Goal: Task Accomplishment & Management: Use online tool/utility

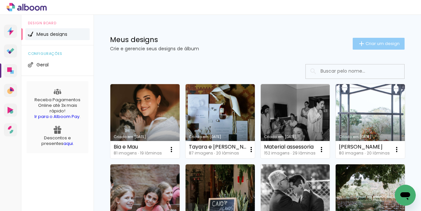
click at [370, 48] on paper-button "Criar um design" at bounding box center [378, 44] width 52 height 12
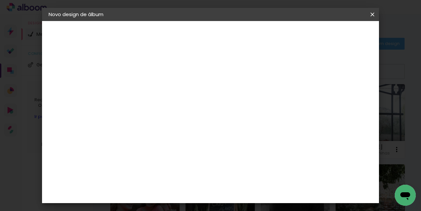
click at [156, 85] on input at bounding box center [156, 88] width 0 height 10
type input "Gabi e [PERSON_NAME]"
type paper-input "Gabi e [PERSON_NAME]"
click at [0, 0] on slot "Avançar" at bounding box center [0, 0] width 0 height 0
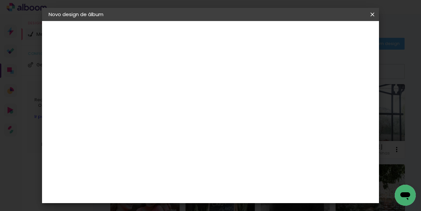
click at [0, 0] on slot "Avançar" at bounding box center [0, 0] width 0 height 0
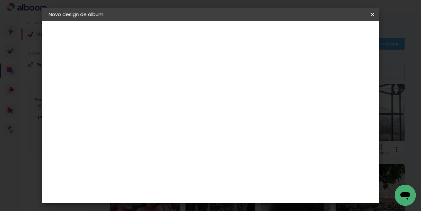
click at [277, 34] on span "Iniciar design" at bounding box center [269, 36] width 15 height 9
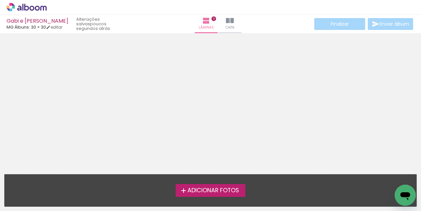
click at [217, 187] on span "Adicionar Fotos" at bounding box center [213, 190] width 52 height 6
click at [0, 0] on input "file" at bounding box center [0, 0] width 0 height 0
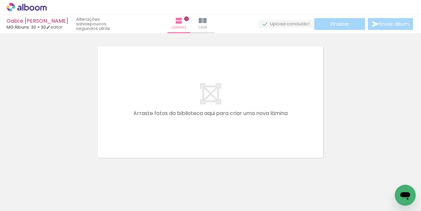
scroll to position [8, 0]
click at [26, 203] on span "Adicionar Fotos" at bounding box center [23, 201] width 20 height 7
click at [0, 0] on input "file" at bounding box center [0, 0] width 0 height 0
click at [26, 201] on span "Adicionar Fotos" at bounding box center [23, 201] width 20 height 7
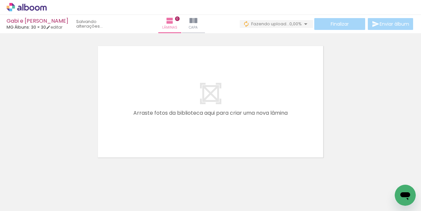
click at [0, 0] on input "file" at bounding box center [0, 0] width 0 height 0
click at [23, 203] on span "Adicionar Fotos" at bounding box center [23, 201] width 20 height 7
click at [0, 0] on input "file" at bounding box center [0, 0] width 0 height 0
click at [28, 197] on paper-button "Adicionar Fotos" at bounding box center [20, 202] width 32 height 11
click at [0, 0] on input "file" at bounding box center [0, 0] width 0 height 0
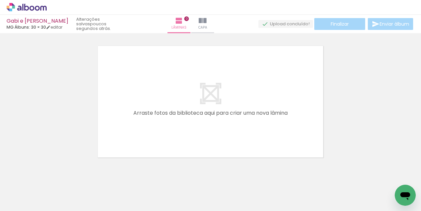
click at [32, 200] on span "Adicionar Fotos" at bounding box center [23, 201] width 20 height 7
click at [0, 0] on input "file" at bounding box center [0, 0] width 0 height 0
click at [20, 200] on span "Adicionar Fotos" at bounding box center [23, 201] width 20 height 7
click at [0, 0] on input "file" at bounding box center [0, 0] width 0 height 0
click at [30, 197] on paper-button "Adicionar Fotos" at bounding box center [20, 202] width 32 height 11
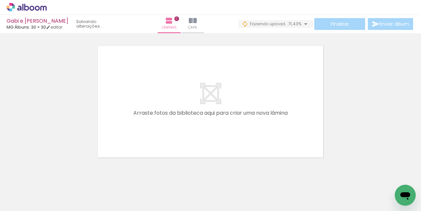
click at [0, 0] on input "file" at bounding box center [0, 0] width 0 height 0
click at [26, 198] on span "Adicionar Fotos" at bounding box center [23, 201] width 20 height 7
click at [0, 0] on input "file" at bounding box center [0, 0] width 0 height 0
click at [28, 203] on span "Adicionar Fotos" at bounding box center [23, 201] width 20 height 7
click at [0, 0] on input "file" at bounding box center [0, 0] width 0 height 0
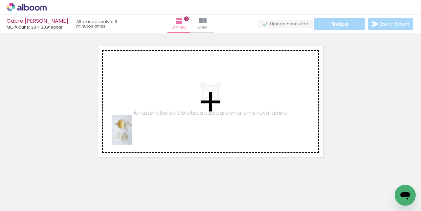
drag, startPoint x: 71, startPoint y: 191, endPoint x: 132, endPoint y: 135, distance: 82.9
click at [132, 135] on quentale-workspace at bounding box center [210, 105] width 421 height 211
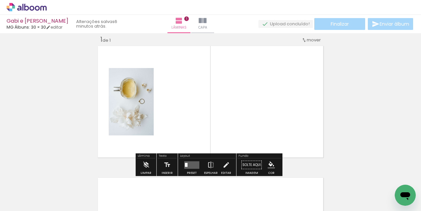
scroll to position [8, 0]
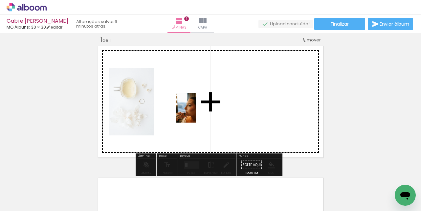
drag, startPoint x: 181, startPoint y: 184, endPoint x: 196, endPoint y: 113, distance: 72.7
click at [196, 113] on quentale-workspace at bounding box center [210, 105] width 421 height 211
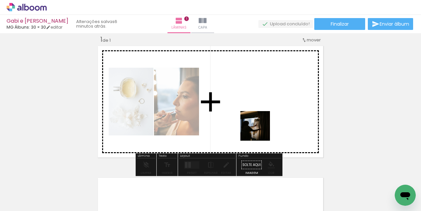
drag, startPoint x: 256, startPoint y: 182, endPoint x: 260, endPoint y: 130, distance: 52.0
click at [260, 130] on quentale-workspace at bounding box center [210, 105] width 421 height 211
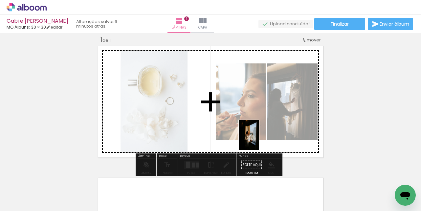
drag, startPoint x: 331, startPoint y: 190, endPoint x: 259, endPoint y: 140, distance: 88.1
click at [259, 140] on quentale-workspace at bounding box center [210, 105] width 421 height 211
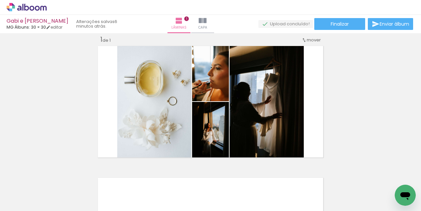
scroll to position [0, 237]
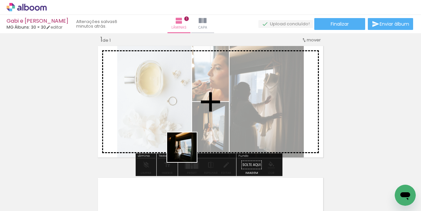
drag, startPoint x: 161, startPoint y: 187, endPoint x: 189, endPoint y: 147, distance: 48.5
click at [189, 147] on quentale-workspace at bounding box center [210, 105] width 421 height 211
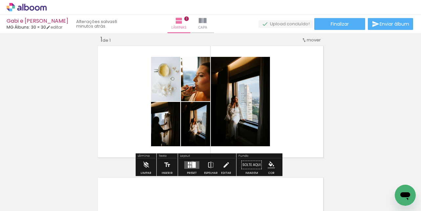
click at [192, 162] on div at bounding box center [194, 164] width 4 height 6
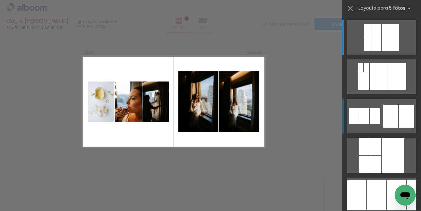
click at [362, 120] on div at bounding box center [364, 115] width 10 height 15
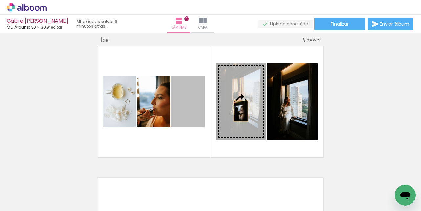
drag, startPoint x: 196, startPoint y: 112, endPoint x: 238, endPoint y: 111, distance: 42.4
click at [0, 0] on slot at bounding box center [0, 0] width 0 height 0
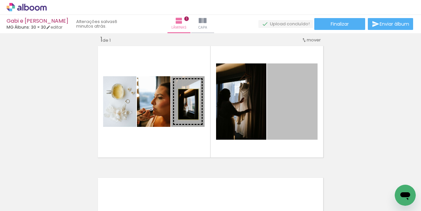
drag, startPoint x: 280, startPoint y: 102, endPoint x: 186, endPoint y: 104, distance: 93.9
click at [0, 0] on slot at bounding box center [0, 0] width 0 height 0
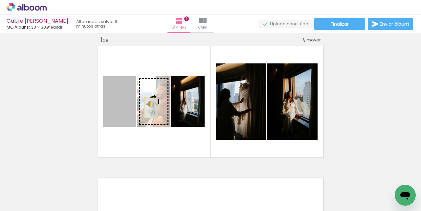
drag, startPoint x: 122, startPoint y: 108, endPoint x: 148, endPoint y: 108, distance: 26.3
click at [0, 0] on slot at bounding box center [0, 0] width 0 height 0
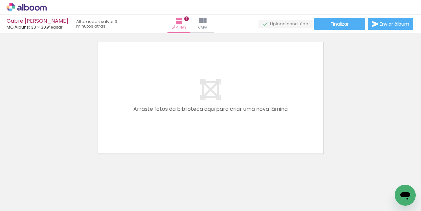
scroll to position [144, 0]
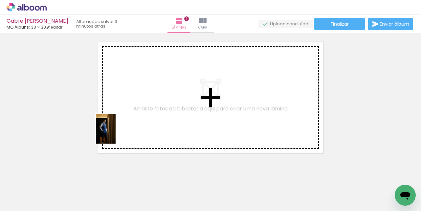
drag, startPoint x: 54, startPoint y: 182, endPoint x: 116, endPoint y: 134, distance: 78.2
click at [116, 134] on quentale-workspace at bounding box center [210, 105] width 421 height 211
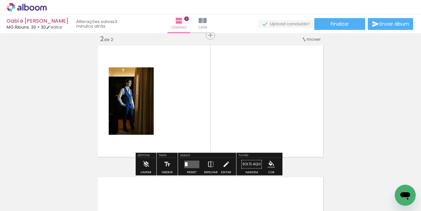
scroll to position [140, 0]
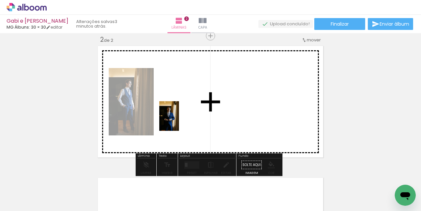
drag, startPoint x: 123, startPoint y: 185, endPoint x: 179, endPoint y: 121, distance: 85.4
click at [179, 121] on quentale-workspace at bounding box center [210, 105] width 421 height 211
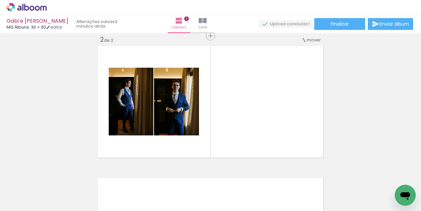
scroll to position [0, 0]
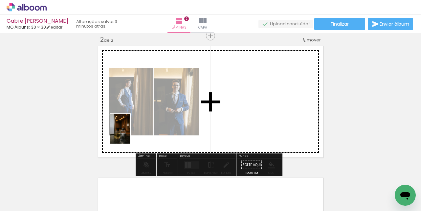
drag, startPoint x: 103, startPoint y: 190, endPoint x: 130, endPoint y: 135, distance: 61.5
click at [130, 135] on quentale-workspace at bounding box center [210, 105] width 421 height 211
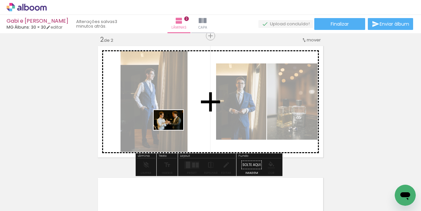
drag, startPoint x: 135, startPoint y: 182, endPoint x: 173, endPoint y: 130, distance: 64.9
click at [173, 130] on quentale-workspace at bounding box center [210, 105] width 421 height 211
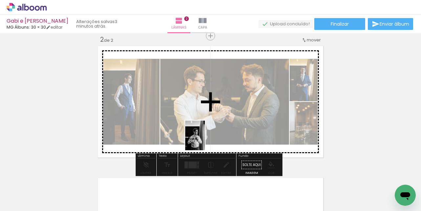
drag, startPoint x: 214, startPoint y: 184, endPoint x: 205, endPoint y: 140, distance: 44.9
click at [205, 140] on quentale-workspace at bounding box center [210, 105] width 421 height 211
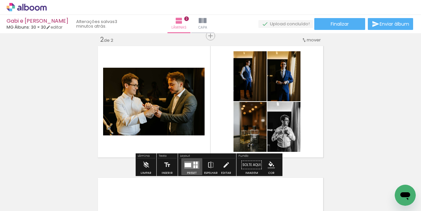
click at [188, 162] on div at bounding box center [187, 164] width 7 height 4
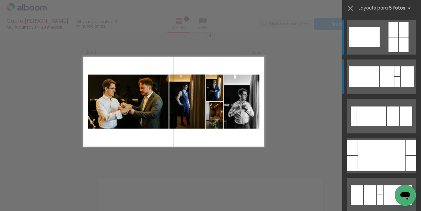
click at [371, 76] on div at bounding box center [364, 76] width 30 height 20
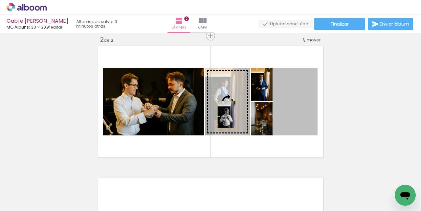
drag, startPoint x: 293, startPoint y: 110, endPoint x: 224, endPoint y: 114, distance: 69.0
click at [0, 0] on slot at bounding box center [0, 0] width 0 height 0
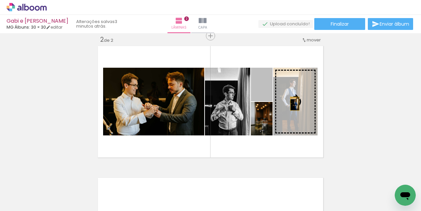
drag, startPoint x: 266, startPoint y: 96, endPoint x: 292, endPoint y: 104, distance: 27.3
click at [0, 0] on slot at bounding box center [0, 0] width 0 height 0
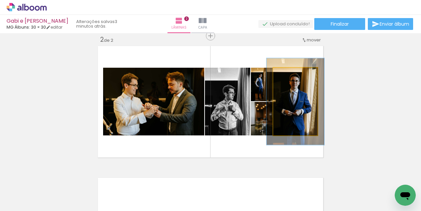
drag, startPoint x: 286, startPoint y: 73, endPoint x: 291, endPoint y: 74, distance: 5.9
type paper-slider "132"
click at [291, 74] on div at bounding box center [293, 75] width 6 height 6
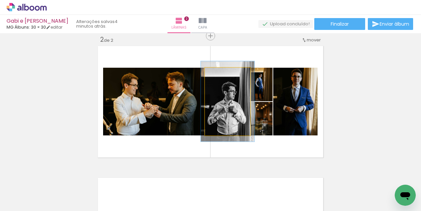
drag, startPoint x: 218, startPoint y: 74, endPoint x: 222, endPoint y: 75, distance: 3.7
type paper-slider "118"
click at [222, 75] on div at bounding box center [223, 75] width 6 height 6
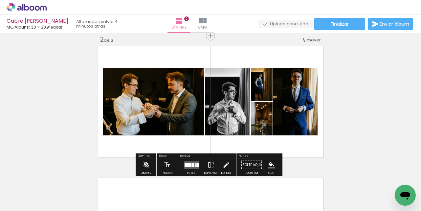
click at [331, 95] on div "Inserir lâmina 1 de 2 Inserir lâmina 2 de 2" at bounding box center [210, 93] width 421 height 395
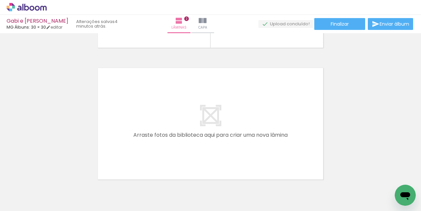
scroll to position [0, 222]
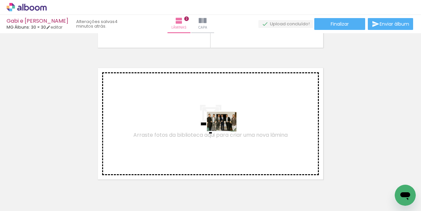
drag, startPoint x: 258, startPoint y: 186, endPoint x: 226, endPoint y: 131, distance: 62.8
click at [226, 131] on quentale-workspace at bounding box center [210, 105] width 421 height 211
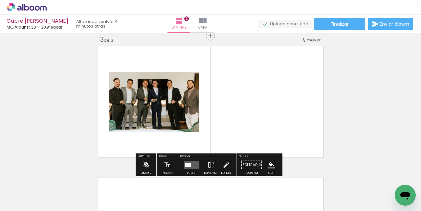
scroll to position [271, 0]
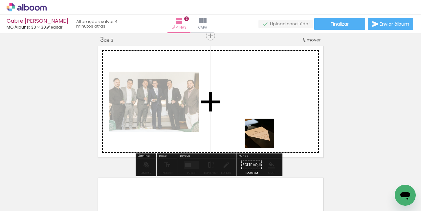
drag, startPoint x: 286, startPoint y: 180, endPoint x: 264, endPoint y: 138, distance: 47.6
click at [264, 138] on quentale-workspace at bounding box center [210, 105] width 421 height 211
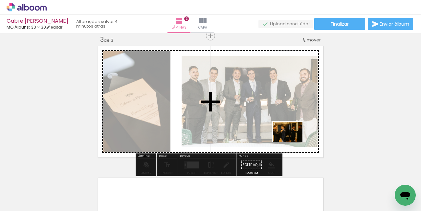
drag, startPoint x: 323, startPoint y: 188, endPoint x: 292, endPoint y: 141, distance: 56.2
click at [292, 141] on quentale-workspace at bounding box center [210, 105] width 421 height 211
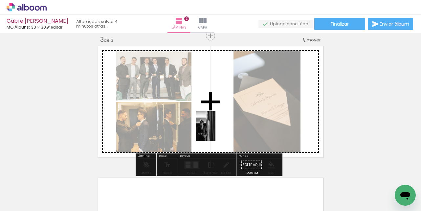
drag, startPoint x: 213, startPoint y: 191, endPoint x: 215, endPoint y: 131, distance: 59.8
click at [215, 131] on quentale-workspace at bounding box center [210, 105] width 421 height 211
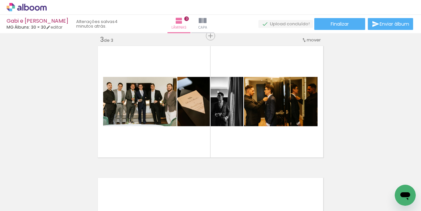
scroll to position [0, 384]
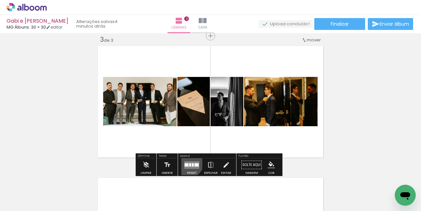
click at [186, 162] on quentale-layouter at bounding box center [191, 165] width 15 height 8
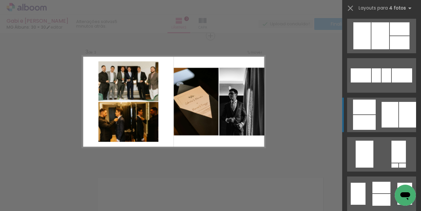
scroll to position [358, 0]
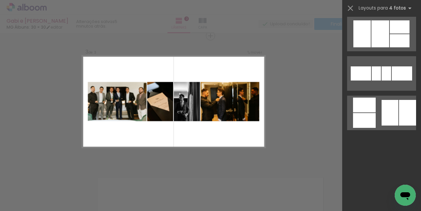
click at [203, 127] on quentale-layouter at bounding box center [173, 101] width 183 height 92
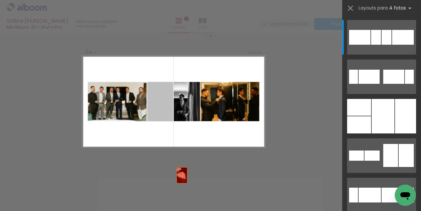
drag, startPoint x: 155, startPoint y: 117, endPoint x: 185, endPoint y: 193, distance: 82.2
click at [185, 193] on quentale-workspace at bounding box center [210, 105] width 421 height 211
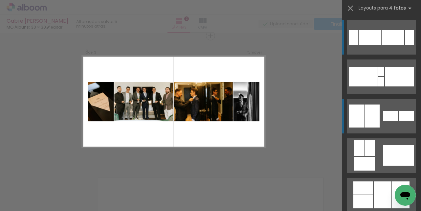
scroll to position [201, 0]
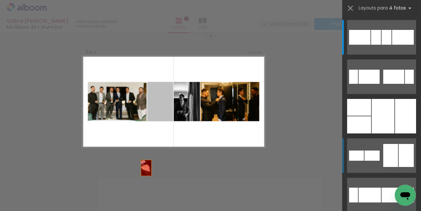
drag, startPoint x: 154, startPoint y: 115, endPoint x: 140, endPoint y: 184, distance: 70.6
click at [140, 184] on quentale-workspace at bounding box center [210, 105] width 421 height 211
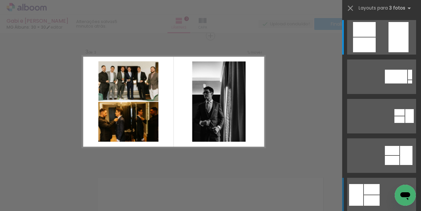
scroll to position [0, 0]
click at [274, 96] on div "Confirmar Cancelar" at bounding box center [210, 33] width 421 height 542
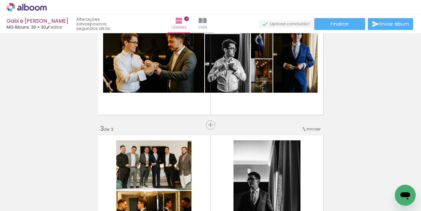
scroll to position [181, 0]
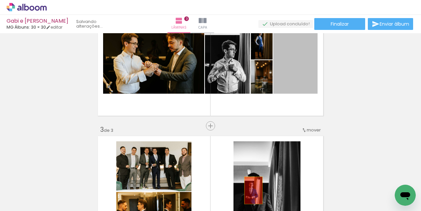
drag, startPoint x: 284, startPoint y: 85, endPoint x: 251, endPoint y: 190, distance: 109.8
click at [251, 190] on quentale-workspace at bounding box center [210, 105] width 421 height 211
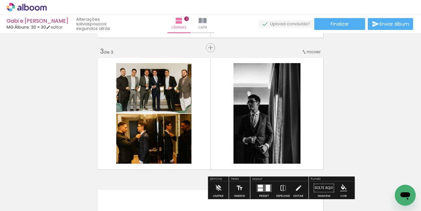
scroll to position [260, 0]
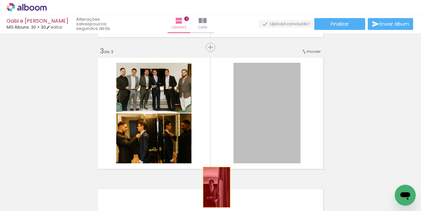
drag, startPoint x: 244, startPoint y: 127, endPoint x: 214, endPoint y: 187, distance: 67.7
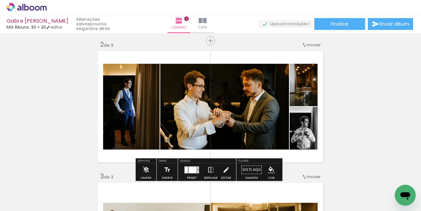
scroll to position [0, 344]
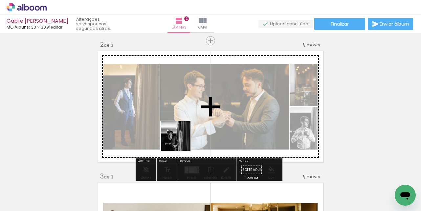
drag, startPoint x: 100, startPoint y: 186, endPoint x: 184, endPoint y: 140, distance: 95.8
click at [184, 140] on quentale-workspace at bounding box center [210, 105] width 421 height 211
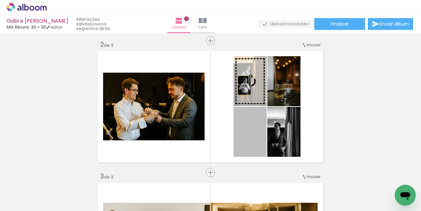
drag, startPoint x: 242, startPoint y: 134, endPoint x: 242, endPoint y: 85, distance: 49.6
click at [0, 0] on slot at bounding box center [0, 0] width 0 height 0
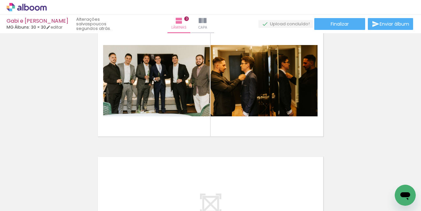
scroll to position [0, 152]
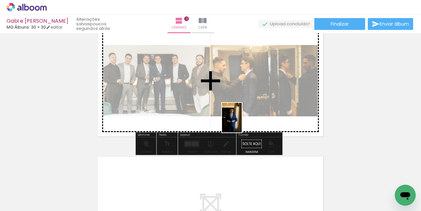
drag, startPoint x: 212, startPoint y: 189, endPoint x: 242, endPoint y: 122, distance: 73.2
click at [242, 122] on quentale-workspace at bounding box center [210, 105] width 421 height 211
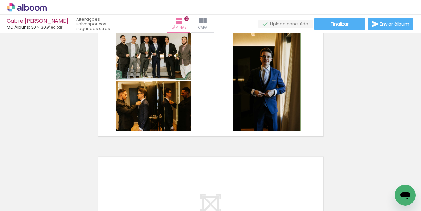
scroll to position [291, 0]
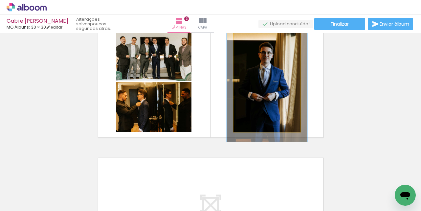
drag, startPoint x: 247, startPoint y: 38, endPoint x: 251, endPoint y: 38, distance: 4.6
type paper-slider "120"
click at [251, 38] on div at bounding box center [253, 38] width 6 height 6
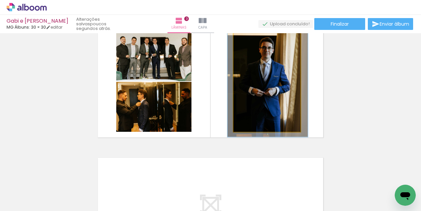
drag, startPoint x: 266, startPoint y: 67, endPoint x: 267, endPoint y: 62, distance: 5.0
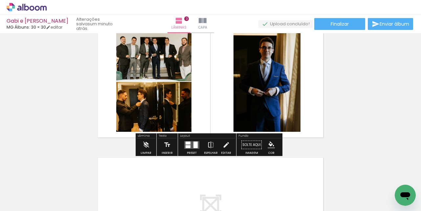
click at [339, 74] on div "Inserir lâmina 1 de 3 Inserir lâmina 2 de 3 Inserir lâmina 3 de 3" at bounding box center [210, 7] width 421 height 527
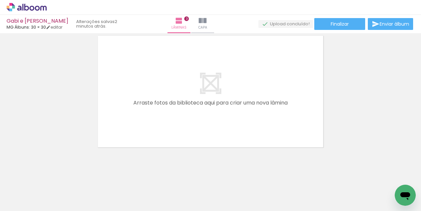
scroll to position [0, 411]
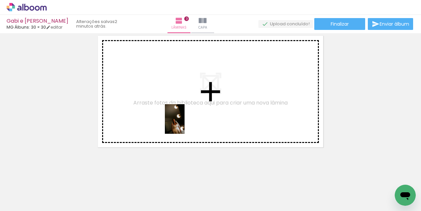
drag, startPoint x: 175, startPoint y: 183, endPoint x: 184, endPoint y: 124, distance: 60.5
click at [184, 124] on quentale-workspace at bounding box center [210, 105] width 421 height 211
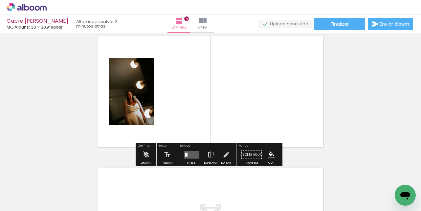
scroll to position [403, 0]
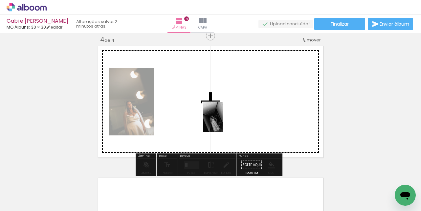
drag, startPoint x: 205, startPoint y: 179, endPoint x: 223, endPoint y: 122, distance: 59.8
click at [223, 122] on quentale-workspace at bounding box center [210, 105] width 421 height 211
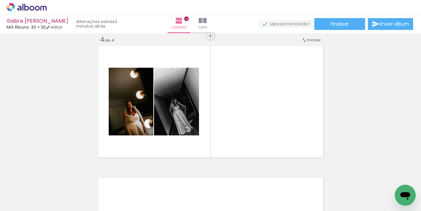
scroll to position [0, 483]
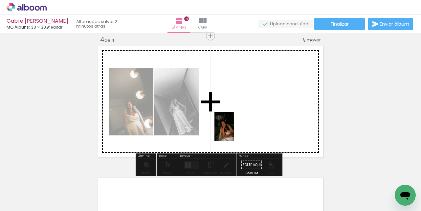
drag, startPoint x: 176, startPoint y: 187, endPoint x: 234, endPoint y: 131, distance: 80.3
click at [234, 131] on quentale-workspace at bounding box center [210, 105] width 421 height 211
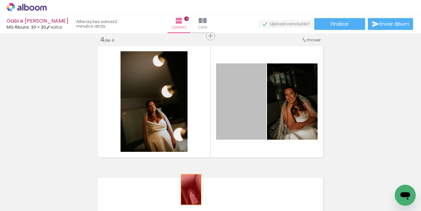
drag, startPoint x: 240, startPoint y: 126, endPoint x: 188, endPoint y: 189, distance: 81.3
click at [188, 189] on quentale-workspace at bounding box center [210, 105] width 421 height 211
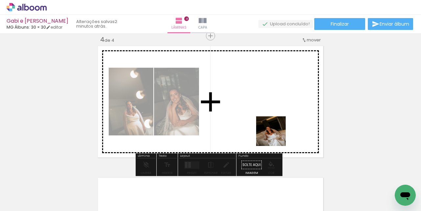
drag, startPoint x: 285, startPoint y: 190, endPoint x: 275, endPoint y: 134, distance: 57.2
click at [275, 134] on quentale-workspace at bounding box center [210, 105] width 421 height 211
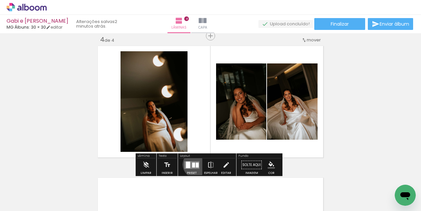
click at [196, 164] on div at bounding box center [197, 164] width 3 height 5
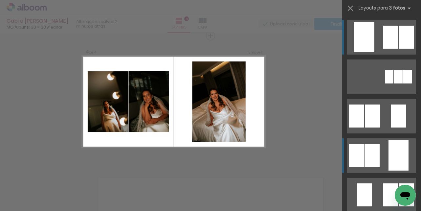
scroll to position [15, 0]
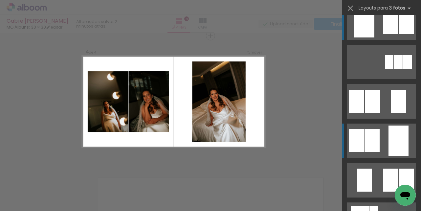
click at [366, 137] on div at bounding box center [371, 140] width 15 height 23
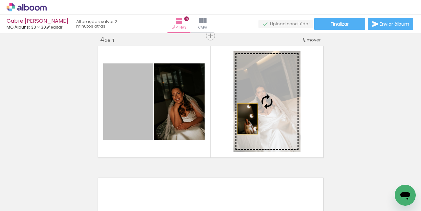
drag, startPoint x: 144, startPoint y: 122, endPoint x: 245, endPoint y: 118, distance: 101.2
click at [0, 0] on slot at bounding box center [0, 0] width 0 height 0
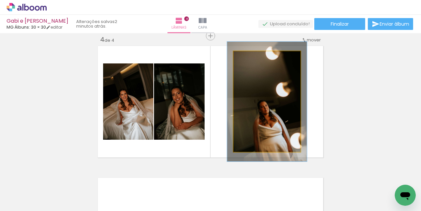
drag, startPoint x: 247, startPoint y: 59, endPoint x: 251, endPoint y: 60, distance: 4.3
type paper-slider "119"
click at [251, 60] on div at bounding box center [253, 58] width 6 height 6
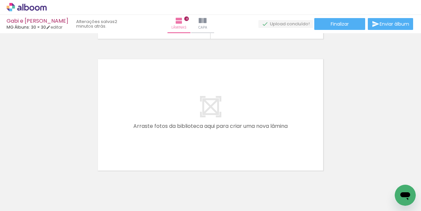
scroll to position [522, 0]
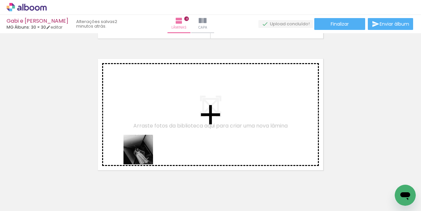
drag, startPoint x: 132, startPoint y: 186, endPoint x: 156, endPoint y: 130, distance: 61.3
click at [156, 130] on quentale-workspace at bounding box center [210, 105] width 421 height 211
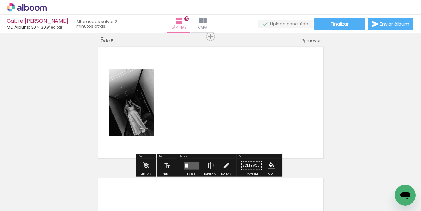
scroll to position [535, 0]
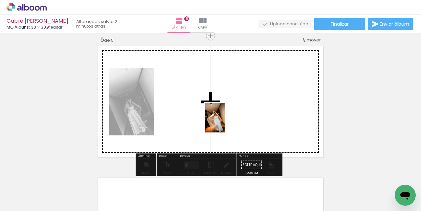
drag, startPoint x: 212, startPoint y: 179, endPoint x: 224, endPoint y: 122, distance: 57.7
click at [224, 122] on quentale-workspace at bounding box center [210, 105] width 421 height 211
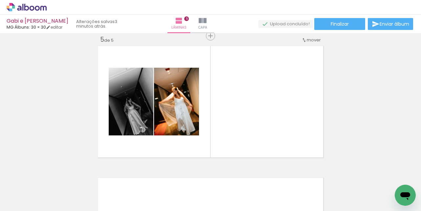
scroll to position [15, 0]
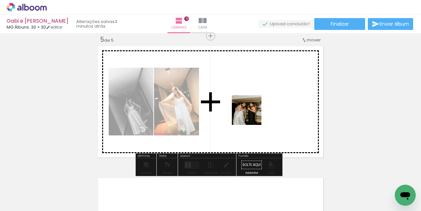
drag, startPoint x: 288, startPoint y: 188, endPoint x: 246, endPoint y: 110, distance: 88.3
click at [246, 110] on quentale-workspace at bounding box center [210, 105] width 421 height 211
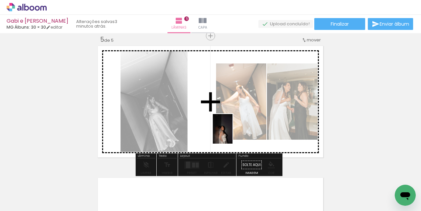
drag, startPoint x: 213, startPoint y: 183, endPoint x: 232, endPoint y: 134, distance: 53.4
click at [232, 134] on quentale-workspace at bounding box center [210, 105] width 421 height 211
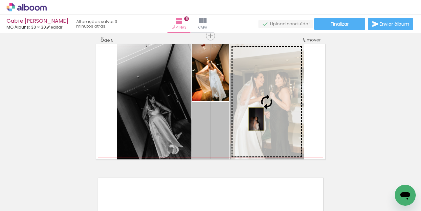
drag, startPoint x: 219, startPoint y: 131, endPoint x: 253, endPoint y: 119, distance: 36.2
click at [0, 0] on slot at bounding box center [0, 0] width 0 height 0
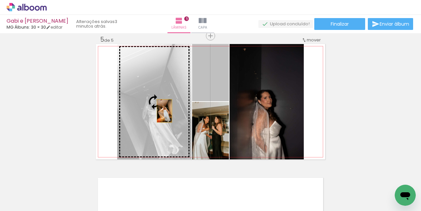
drag, startPoint x: 202, startPoint y: 92, endPoint x: 150, endPoint y: 116, distance: 57.4
click at [0, 0] on slot at bounding box center [0, 0] width 0 height 0
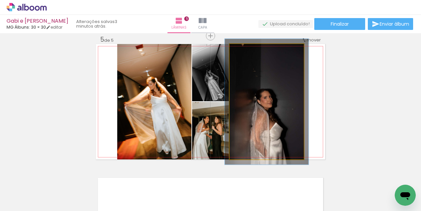
type paper-slider "109"
click at [245, 53] on div at bounding box center [247, 51] width 6 height 6
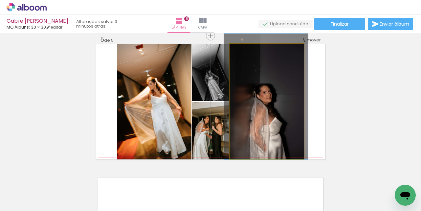
drag, startPoint x: 268, startPoint y: 117, endPoint x: 268, endPoint y: 96, distance: 20.7
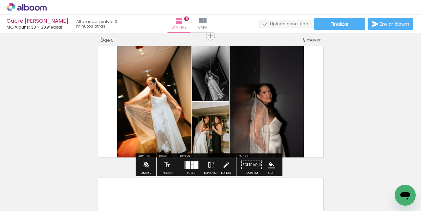
click at [322, 99] on quentale-layouter at bounding box center [210, 101] width 229 height 115
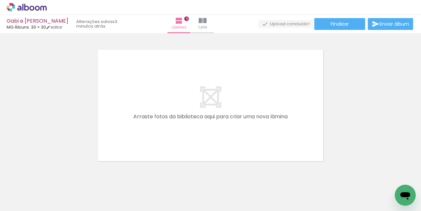
scroll to position [0, 357]
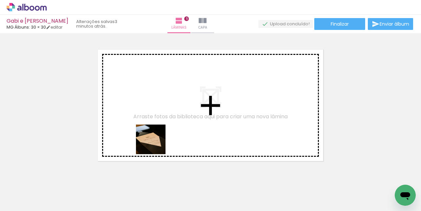
drag, startPoint x: 154, startPoint y: 188, endPoint x: 156, endPoint y: 143, distance: 45.3
click at [156, 143] on quentale-workspace at bounding box center [210, 105] width 421 height 211
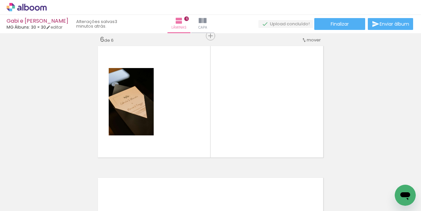
scroll to position [0, 513]
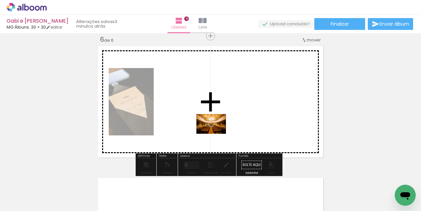
drag, startPoint x: 211, startPoint y: 186, endPoint x: 216, endPoint y: 134, distance: 52.4
click at [216, 134] on quentale-workspace at bounding box center [210, 105] width 421 height 211
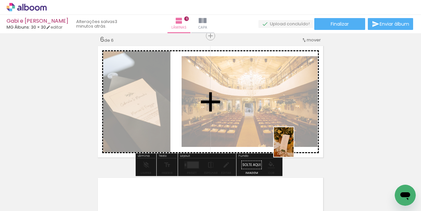
drag, startPoint x: 328, startPoint y: 183, endPoint x: 293, endPoint y: 147, distance: 50.1
click at [293, 147] on quentale-workspace at bounding box center [210, 105] width 421 height 211
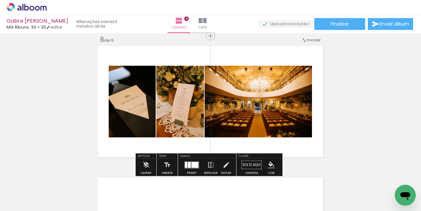
scroll to position [0, 596]
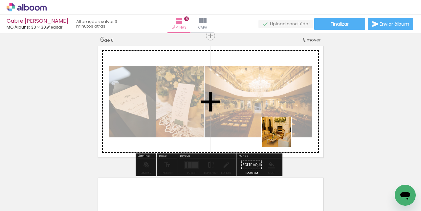
drag, startPoint x: 322, startPoint y: 190, endPoint x: 281, endPoint y: 137, distance: 67.6
click at [281, 137] on quentale-workspace at bounding box center [210, 105] width 421 height 211
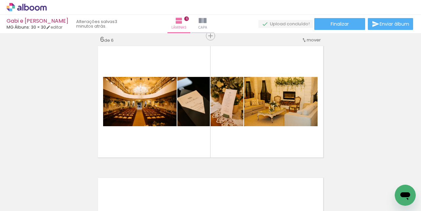
scroll to position [0, 844]
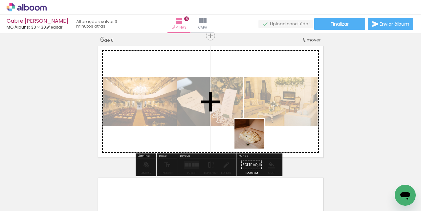
drag, startPoint x: 254, startPoint y: 184, endPoint x: 254, endPoint y: 138, distance: 46.9
click at [254, 138] on quentale-workspace at bounding box center [210, 105] width 421 height 211
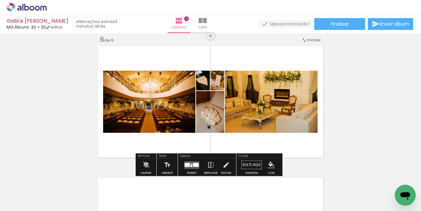
scroll to position [0, 958]
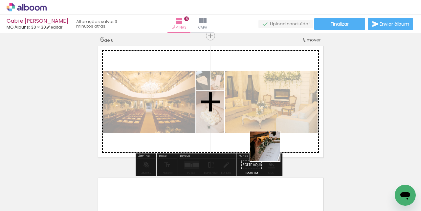
drag, startPoint x: 281, startPoint y: 186, endPoint x: 266, endPoint y: 144, distance: 44.2
click at [266, 144] on quentale-workspace at bounding box center [210, 105] width 421 height 211
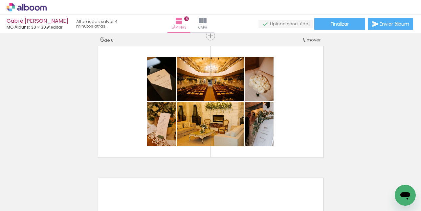
scroll to position [0, 1724]
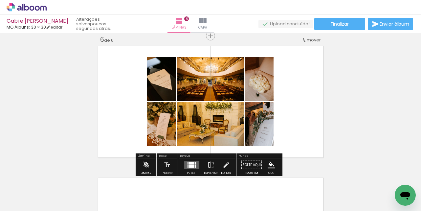
click at [190, 162] on div at bounding box center [191, 162] width 5 height 3
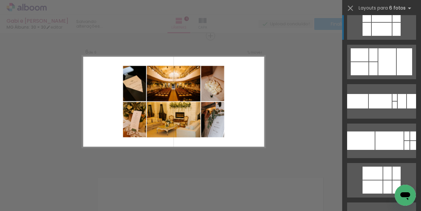
scroll to position [0, 0]
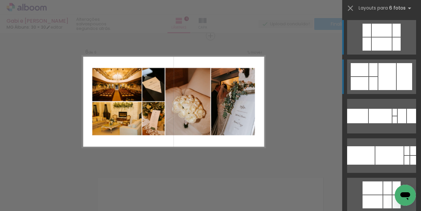
click at [382, 76] on div at bounding box center [387, 76] width 18 height 27
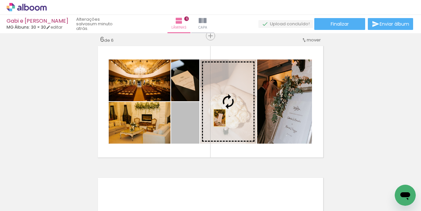
drag, startPoint x: 183, startPoint y: 130, endPoint x: 217, endPoint y: 117, distance: 36.5
click at [0, 0] on slot at bounding box center [0, 0] width 0 height 0
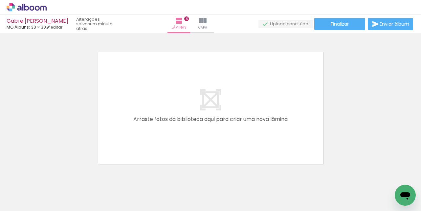
scroll to position [0, 792]
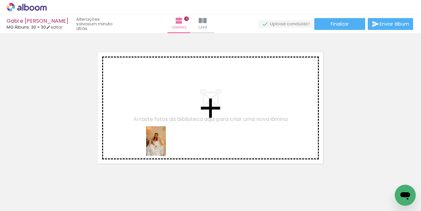
drag, startPoint x: 165, startPoint y: 183, endPoint x: 165, endPoint y: 146, distance: 37.4
click at [165, 146] on quentale-workspace at bounding box center [210, 105] width 421 height 211
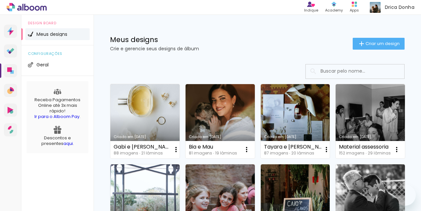
click at [9, 72] on icon at bounding box center [9, 69] width 5 height 5
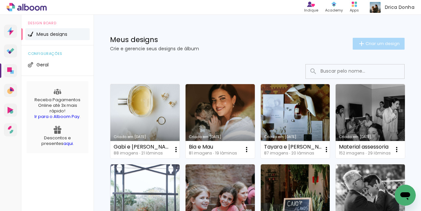
click at [372, 43] on span "Criar um design" at bounding box center [382, 43] width 34 height 4
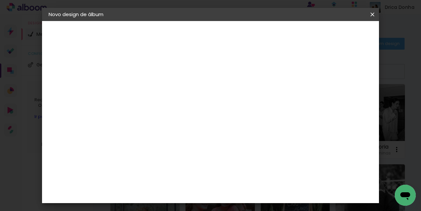
click at [156, 90] on input at bounding box center [156, 88] width 0 height 10
type input "[PERSON_NAME] e [PERSON_NAME]"
type paper-input "[PERSON_NAME] e [PERSON_NAME]"
click at [0, 0] on slot "Avançar" at bounding box center [0, 0] width 0 height 0
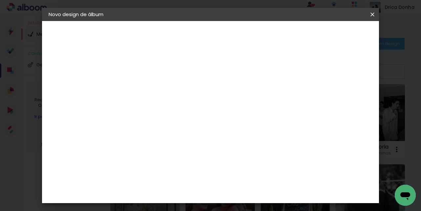
click at [0, 0] on slot "Avançar" at bounding box center [0, 0] width 0 height 0
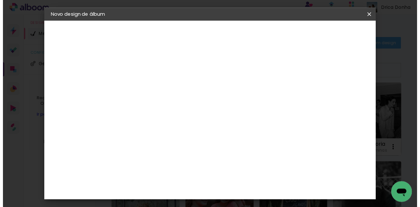
scroll to position [56, 0]
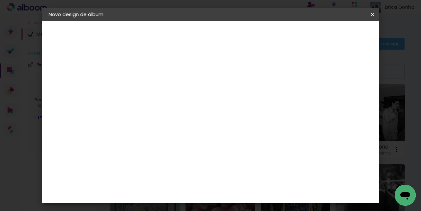
click at [0, 0] on slot "Avançar" at bounding box center [0, 0] width 0 height 0
click at [277, 36] on span "Iniciar design" at bounding box center [269, 36] width 15 height 9
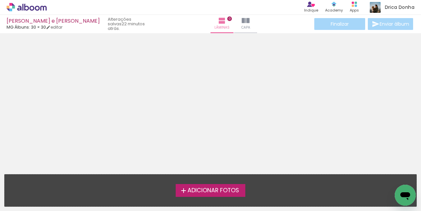
click at [203, 189] on span "Adicionar Fotos" at bounding box center [213, 190] width 52 height 6
click at [0, 0] on input "file" at bounding box center [0, 0] width 0 height 0
click at [216, 193] on span "Adicionar Fotos" at bounding box center [213, 190] width 52 height 6
click at [0, 0] on input "file" at bounding box center [0, 0] width 0 height 0
